Goal: Task Accomplishment & Management: Manage account settings

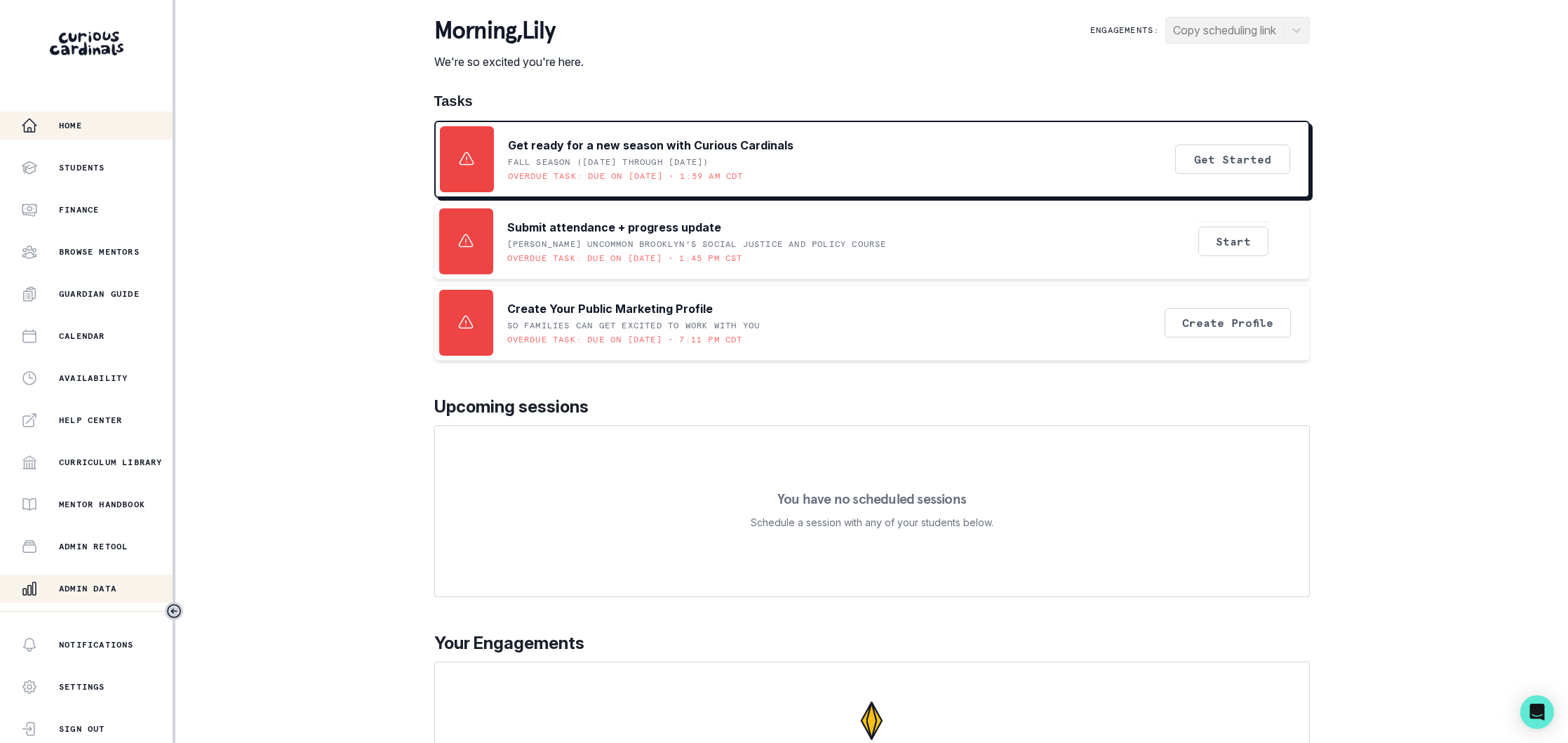
click at [92, 580] on div "Admin Data" at bounding box center [97, 589] width 151 height 17
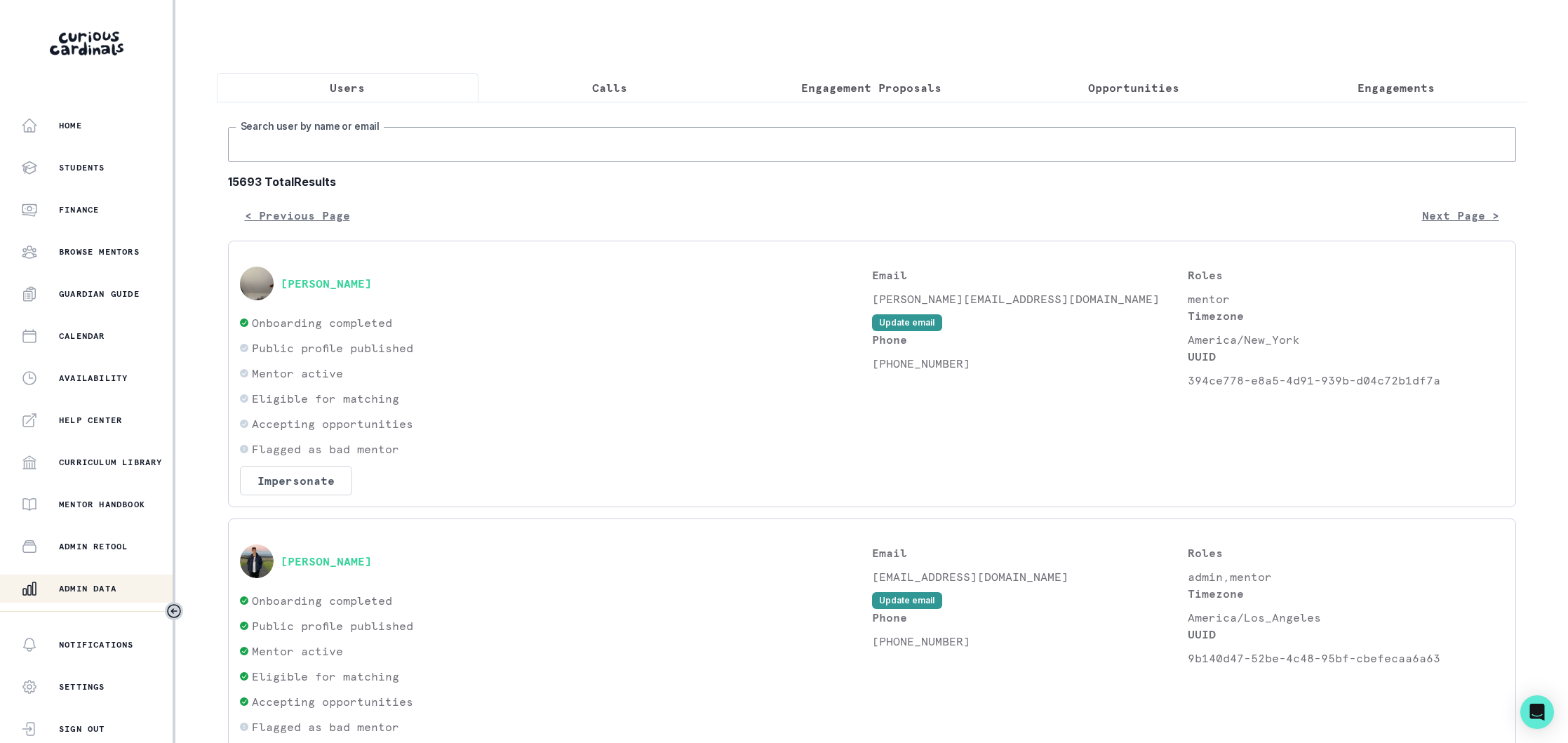
click at [429, 143] on input "Search user by name or email" at bounding box center [872, 145] width 1288 height 35
type input "[PERSON_NAME]"
click at [329, 564] on button "[PERSON_NAME]" at bounding box center [326, 561] width 91 height 14
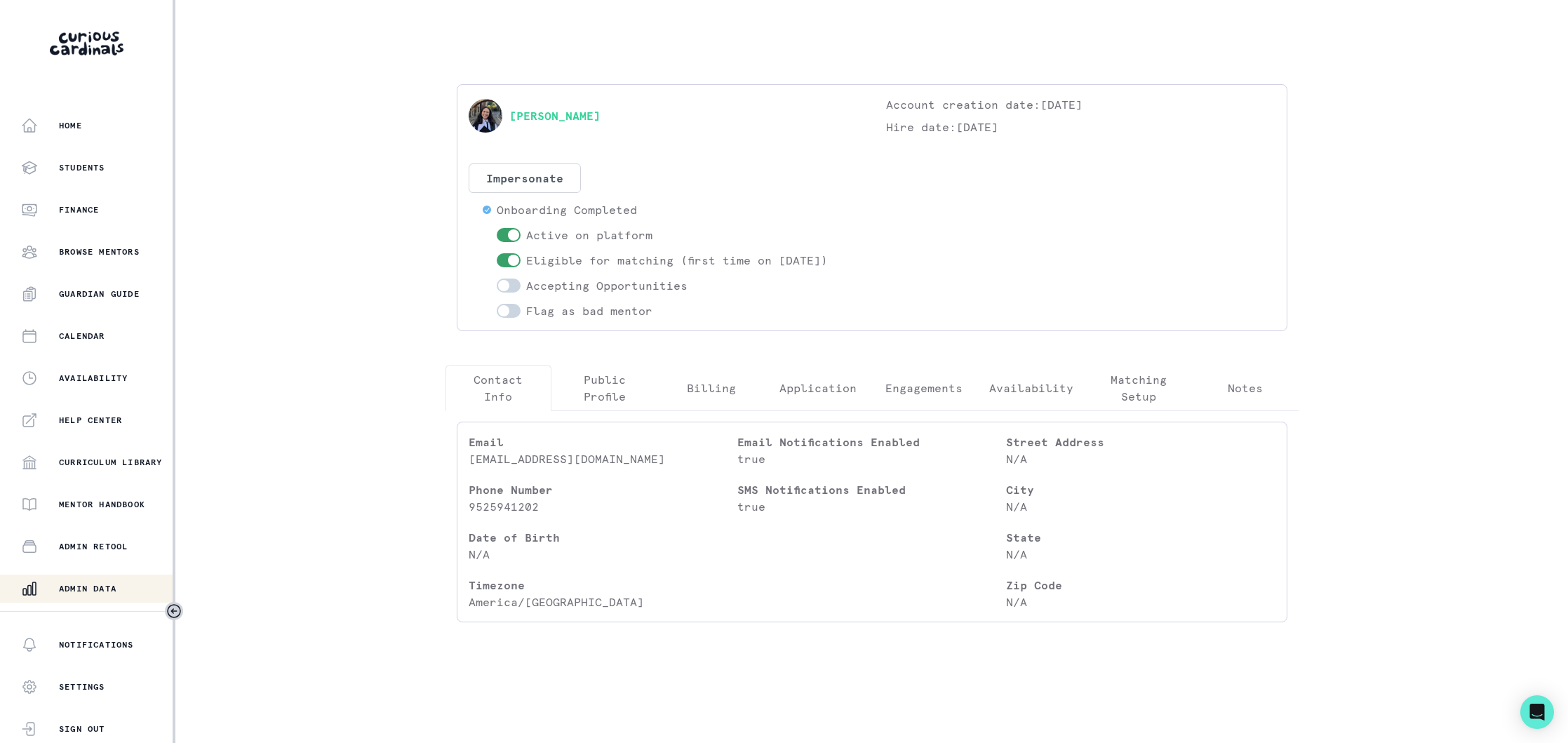
click at [500, 283] on span at bounding box center [504, 286] width 11 height 11
click at [497, 279] on input "checkbox" at bounding box center [496, 278] width 1 height 1
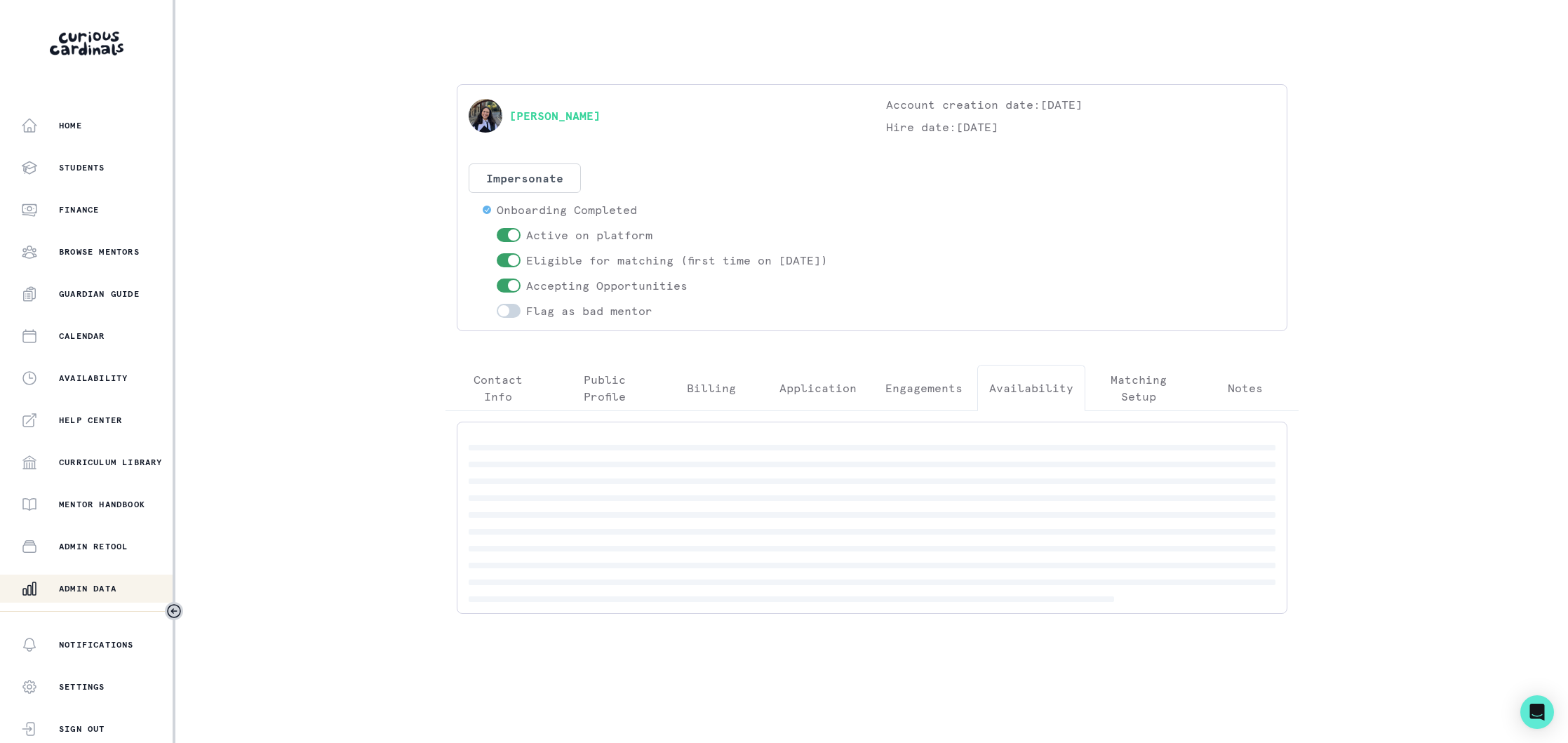
click at [1071, 390] on p "Availability" at bounding box center [1031, 388] width 84 height 17
click at [1139, 390] on p "Matching Setup" at bounding box center [1138, 388] width 83 height 34
click at [601, 256] on div "[PERSON_NAME] Account creation date: [DATE] Hire date: [DATE] Impersonate Confi…" at bounding box center [871, 354] width 876 height 541
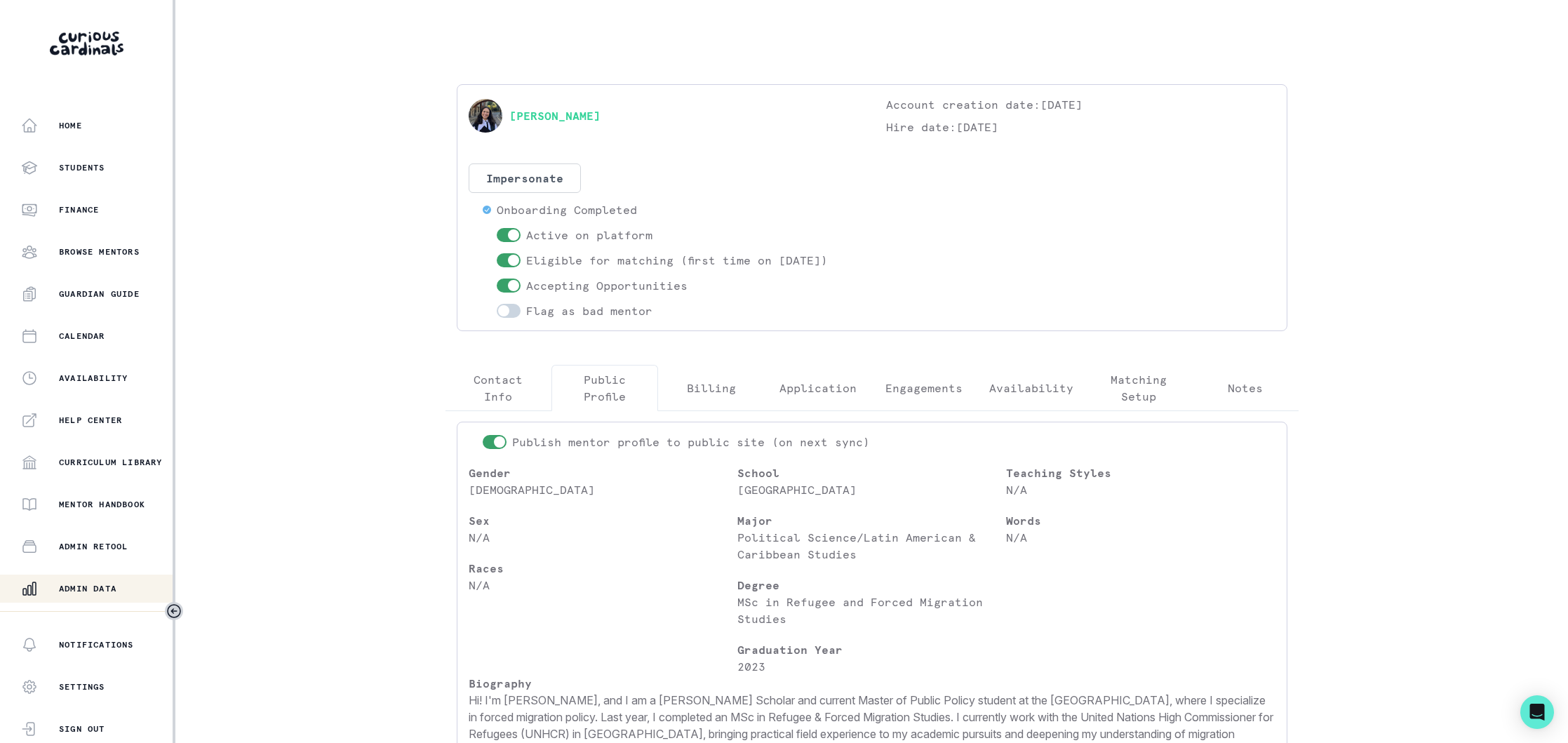
click at [1135, 394] on p "Matching Setup" at bounding box center [1138, 388] width 83 height 34
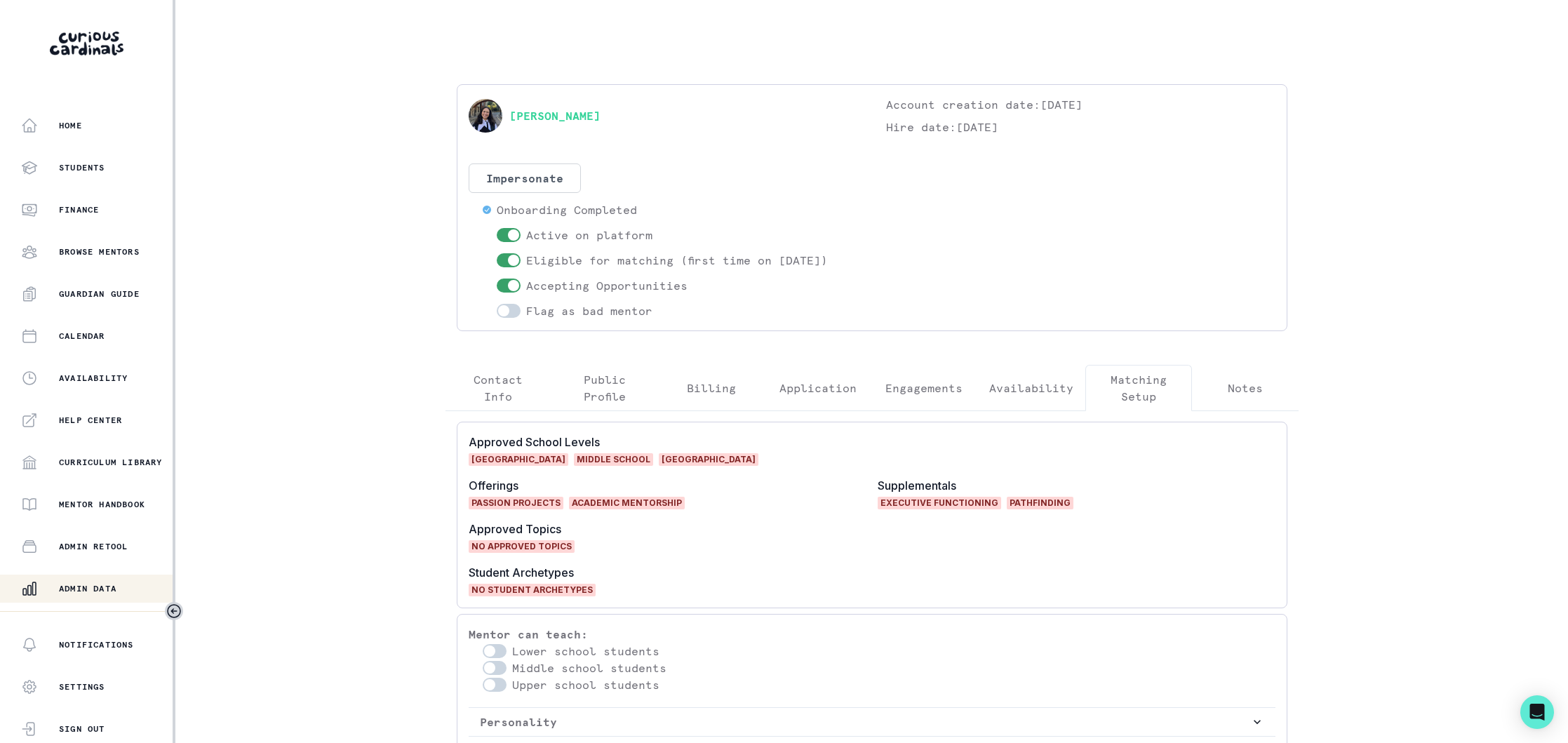
click at [517, 283] on span at bounding box center [514, 286] width 11 height 11
click at [497, 279] on input "checkbox" at bounding box center [496, 278] width 1 height 1
checkbox input "false"
click at [88, 589] on p "Admin Data" at bounding box center [87, 589] width 57 height 11
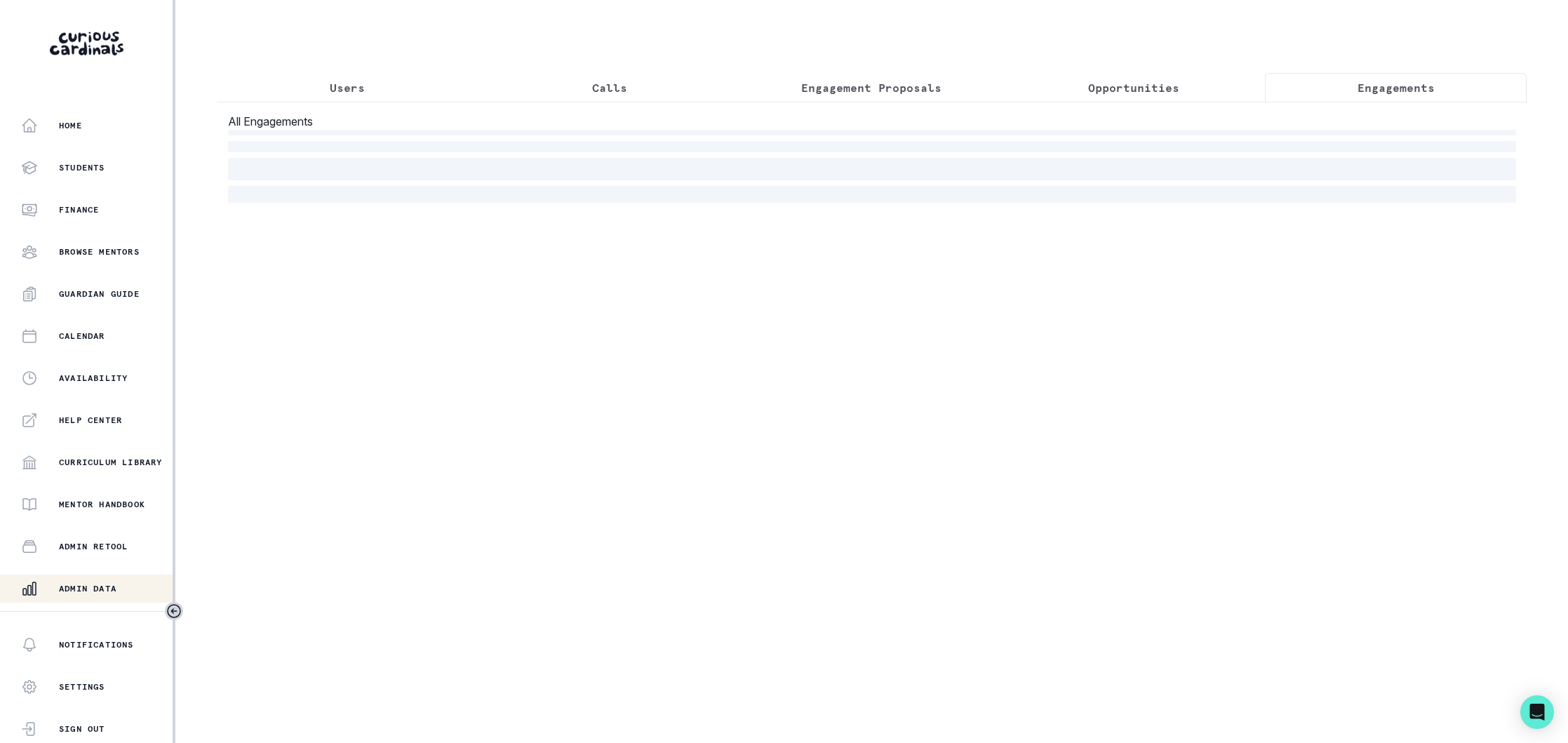
click at [1396, 85] on p "Engagements" at bounding box center [1396, 88] width 77 height 17
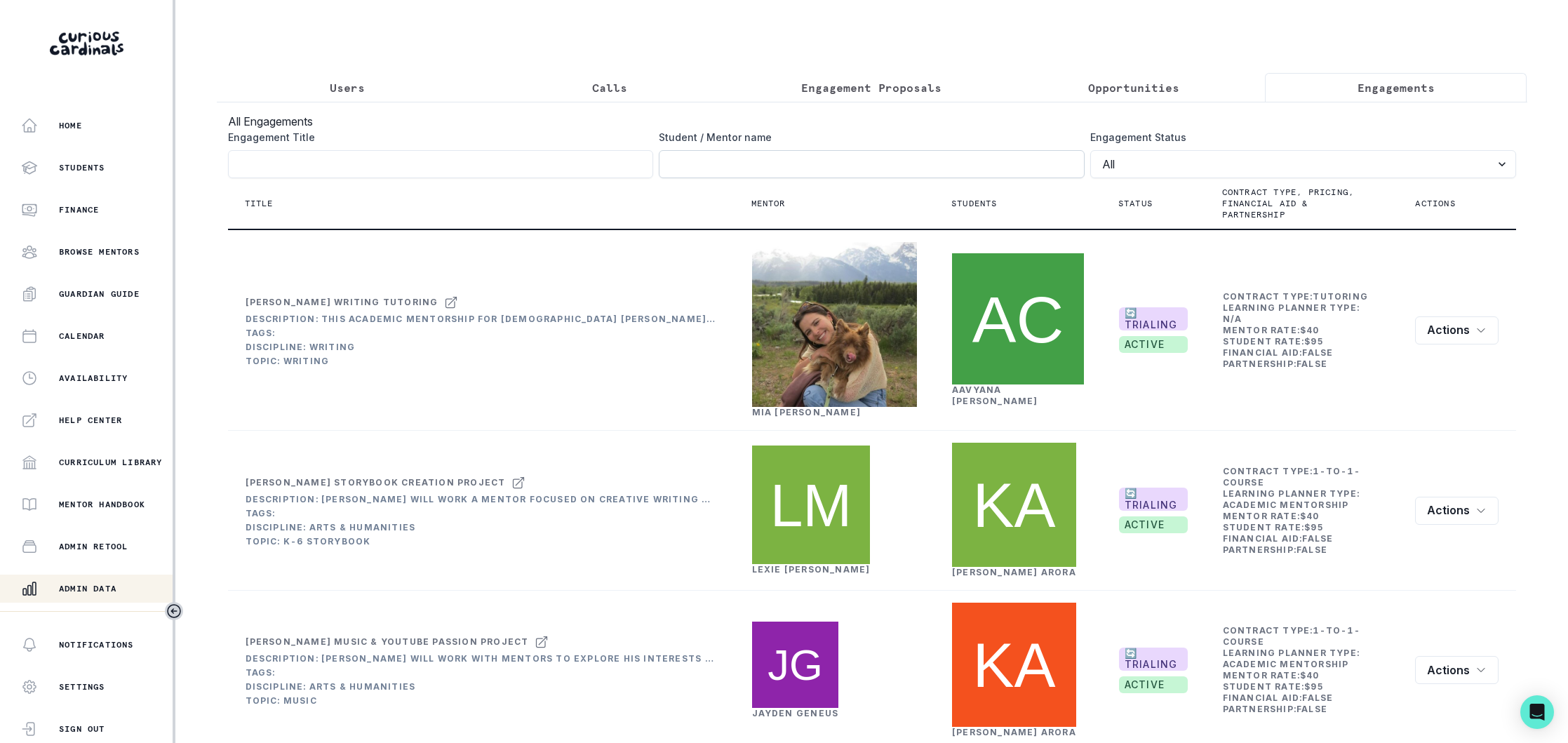
click at [722, 170] on input "Engagement Title" at bounding box center [871, 164] width 426 height 28
paste input "[PERSON_NAME]'s Writing & Executive Function Academic Mentorship"
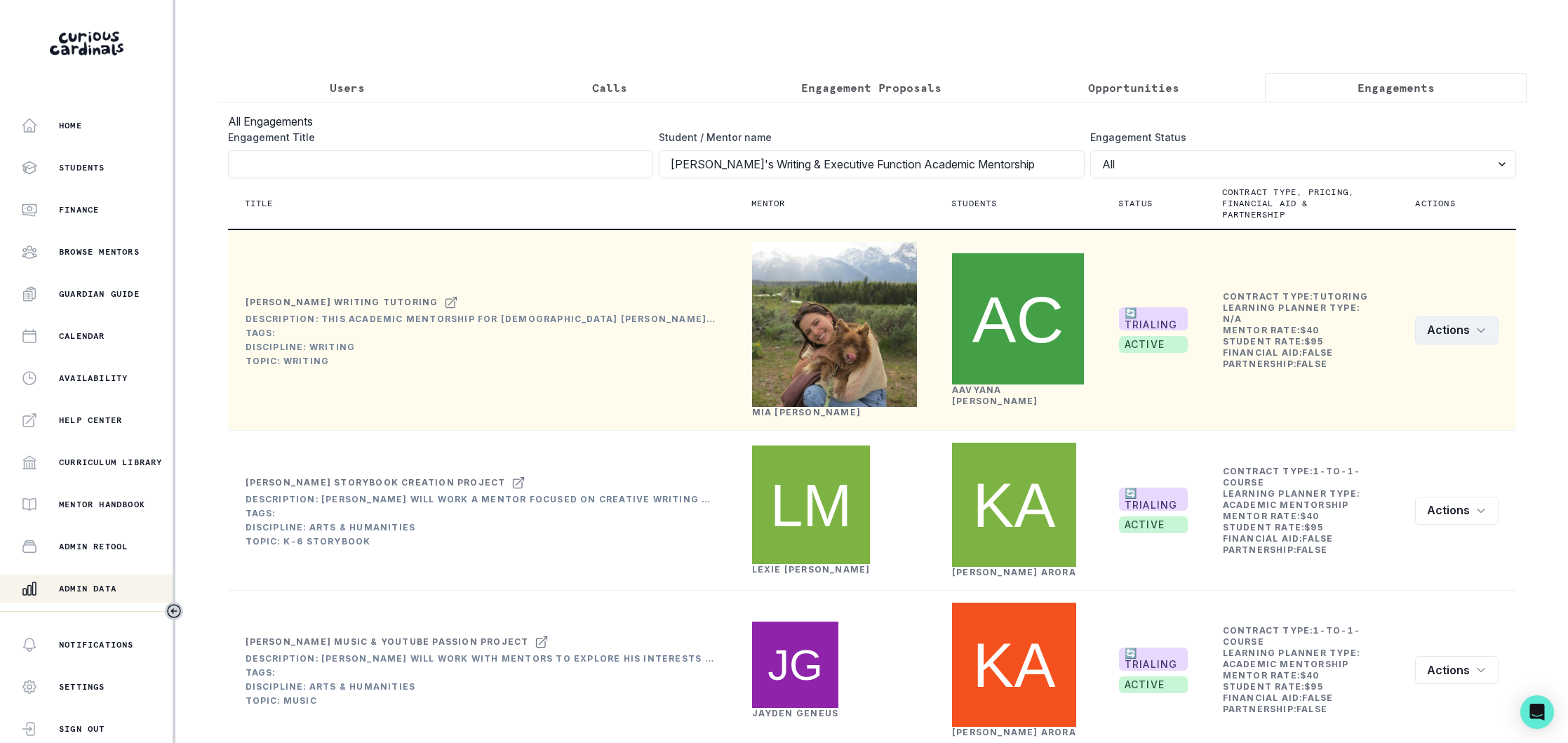
type input "[PERSON_NAME]'s Writing & Executive Function Academic Mentorship"
click at [1487, 337] on icon "row menu" at bounding box center [1481, 331] width 11 height 11
click at [1362, 375] on button "Edit" at bounding box center [1420, 378] width 155 height 23
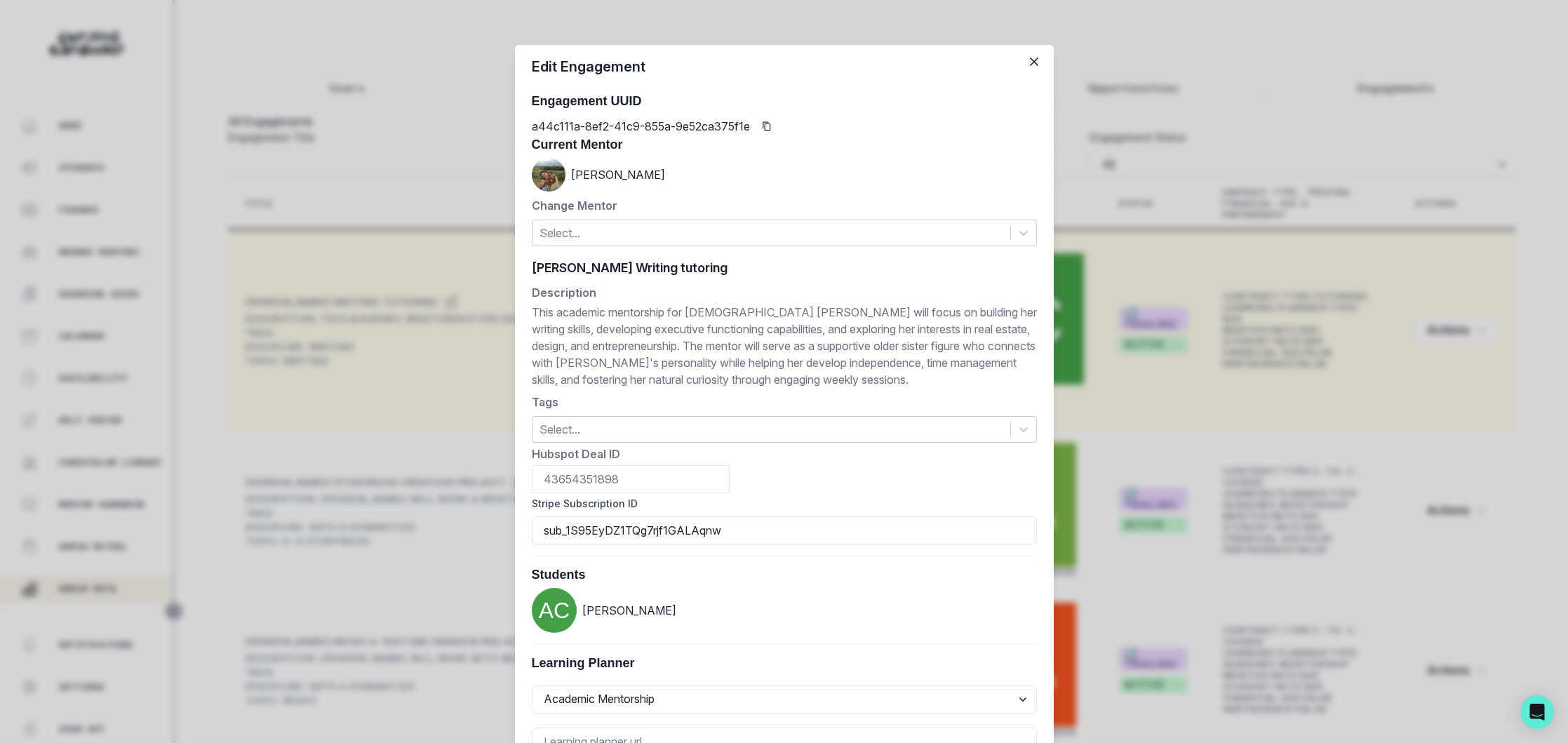
click at [766, 268] on div "[PERSON_NAME] Writing tutoring [PERSON_NAME] Writing tutoring" at bounding box center [784, 268] width 505 height 21
click at [743, 266] on div "[PERSON_NAME] Writing tutoring [PERSON_NAME] Writing tutoring" at bounding box center [784, 268] width 505 height 21
drag, startPoint x: 772, startPoint y: 266, endPoint x: 669, endPoint y: 267, distance: 103.0
click at [669, 267] on input "[PERSON_NAME] Writing tutoring" at bounding box center [784, 268] width 505 height 21
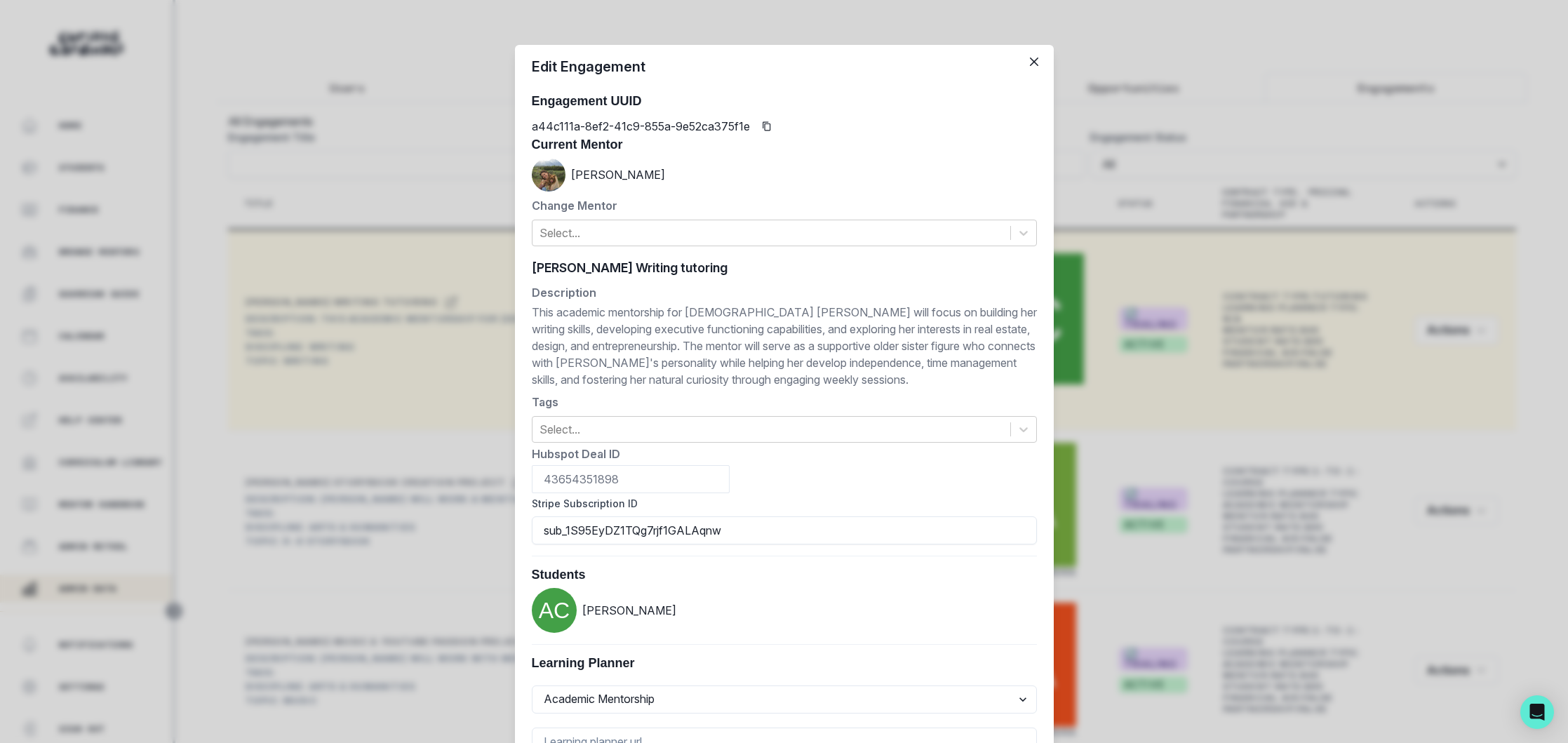
paste input "& Executive Function Academic Mentorship"
type input "[PERSON_NAME] Writing & Executive Function Academic Mentorship"
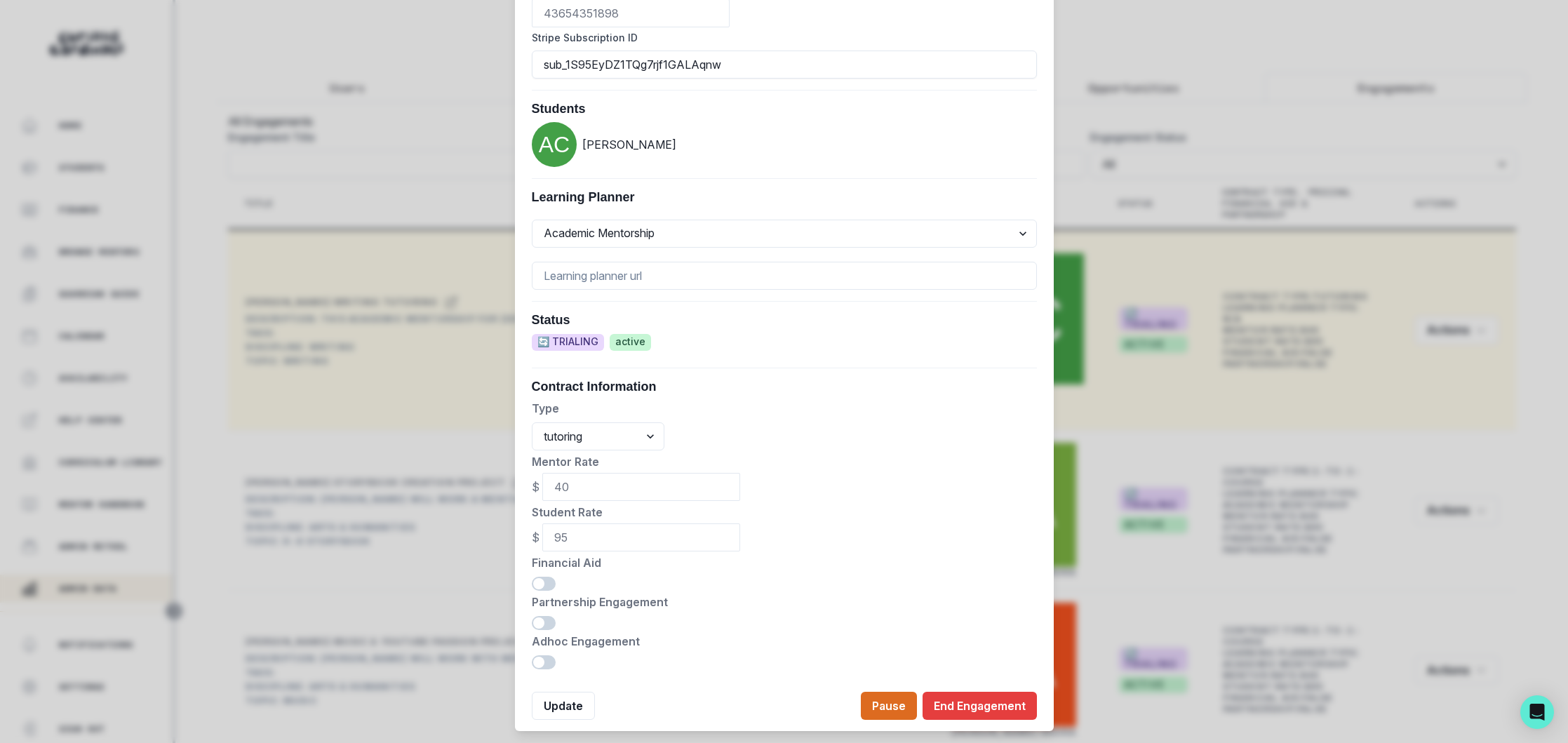
scroll to position [499, 0]
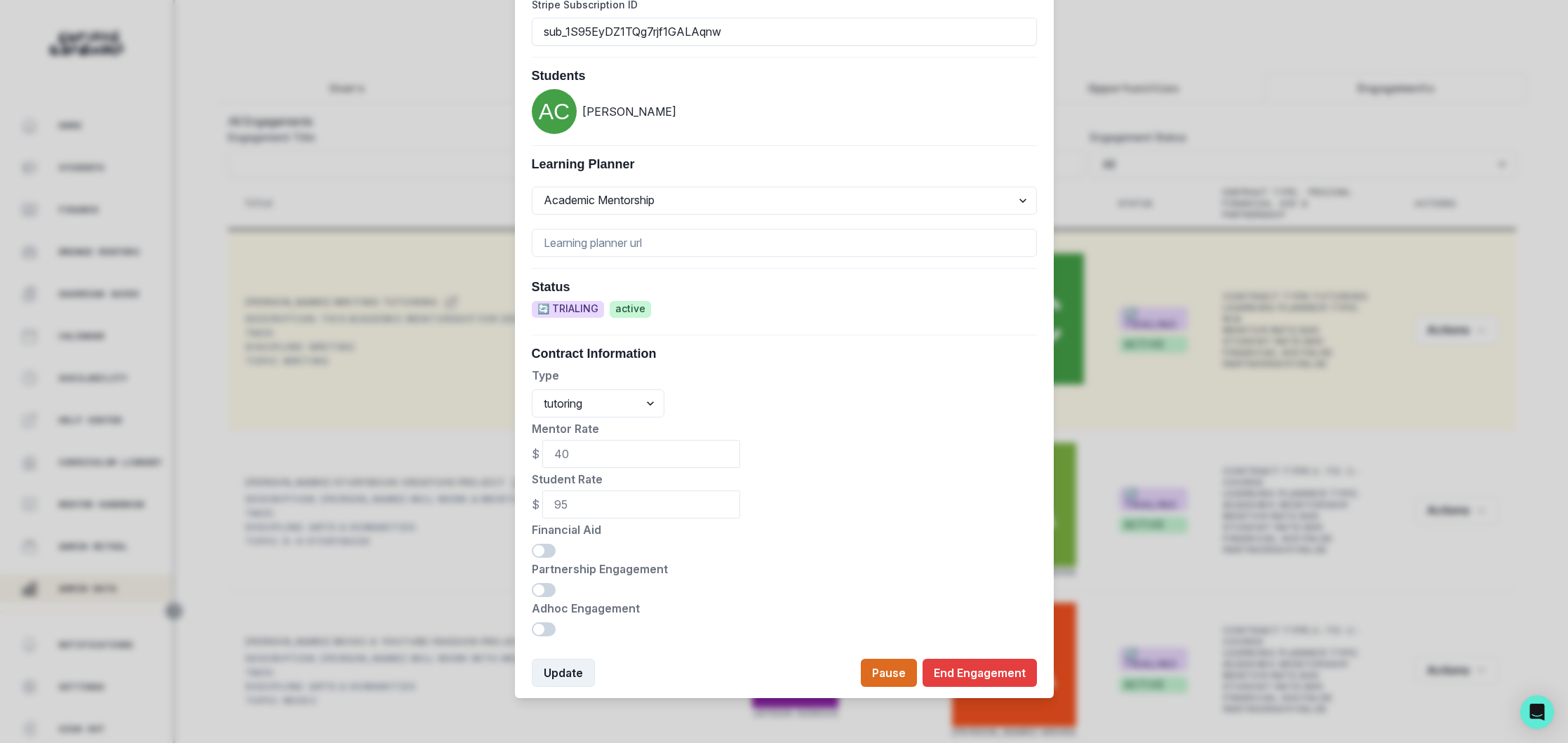
click at [553, 675] on button "Update" at bounding box center [562, 673] width 63 height 28
